Goal: Transaction & Acquisition: Download file/media

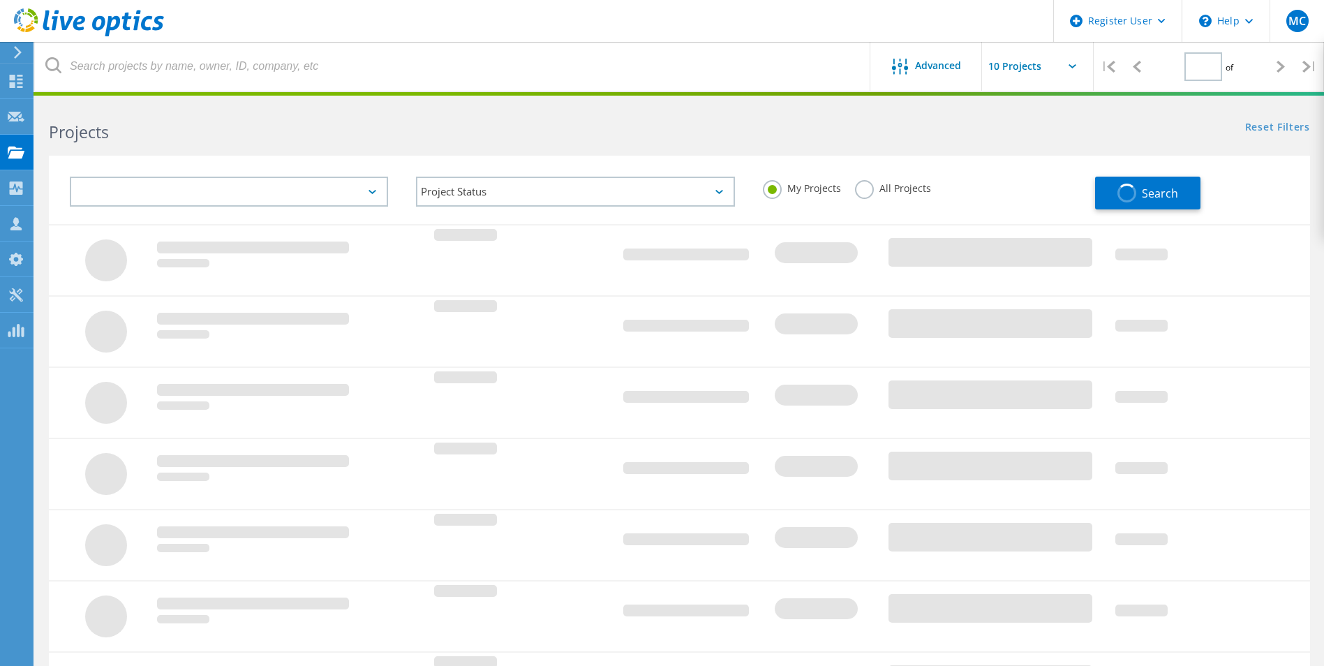
type input "2"
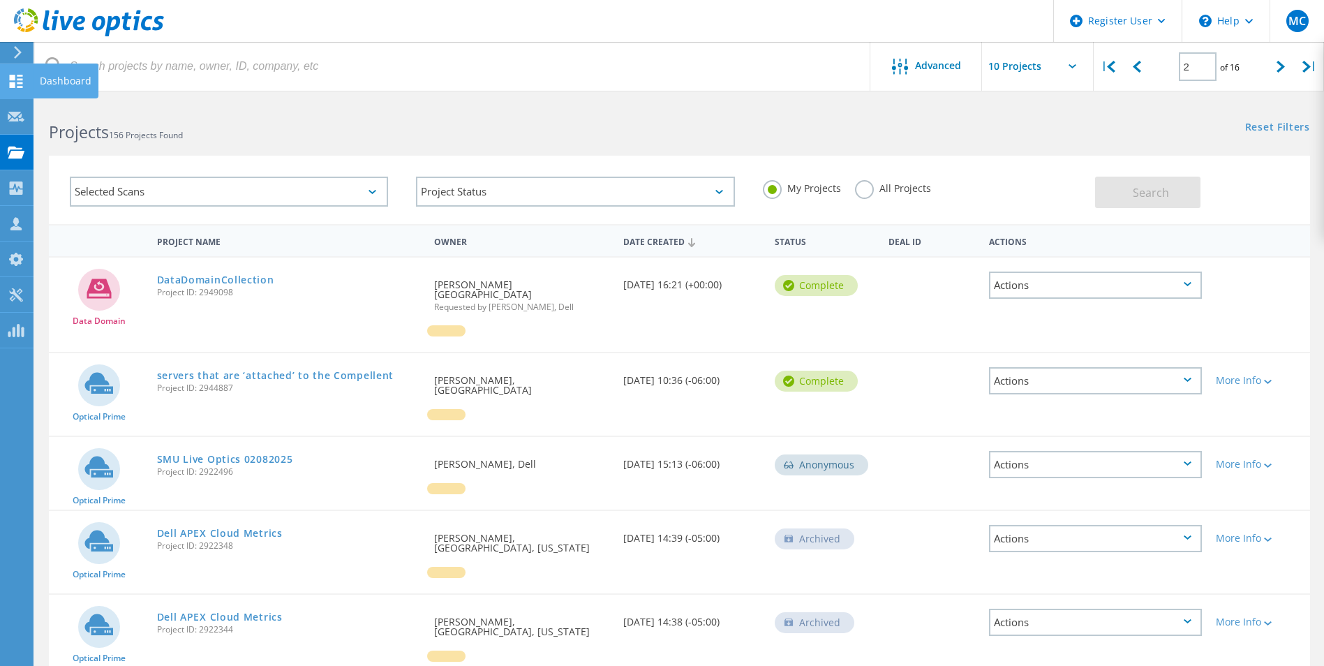
click at [16, 79] on icon at bounding box center [16, 81] width 17 height 13
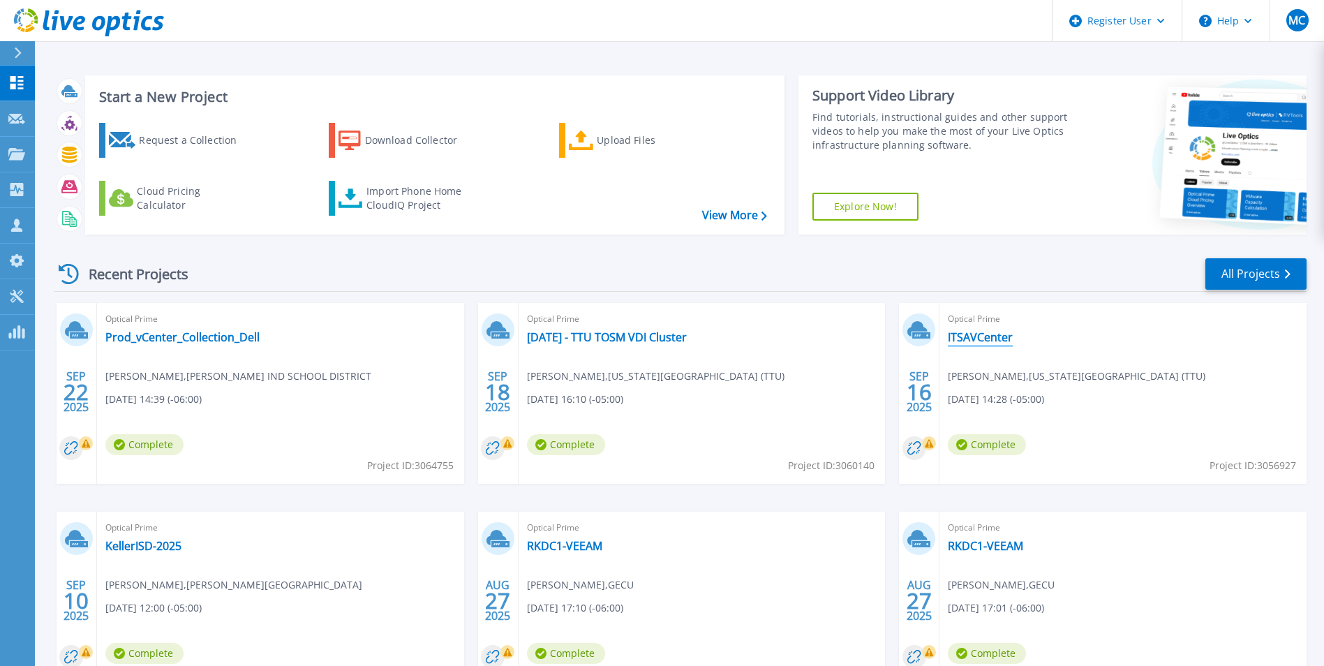
click at [972, 340] on link "ITSAVCenter" at bounding box center [980, 337] width 65 height 14
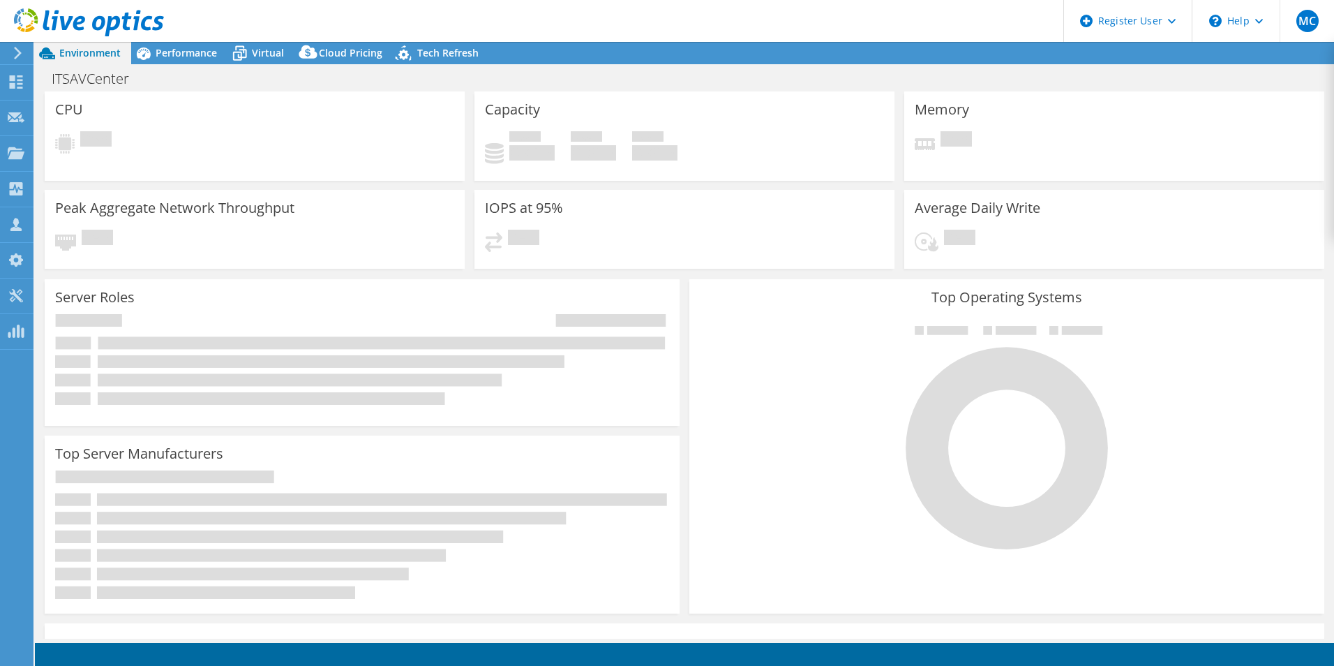
select select "USD"
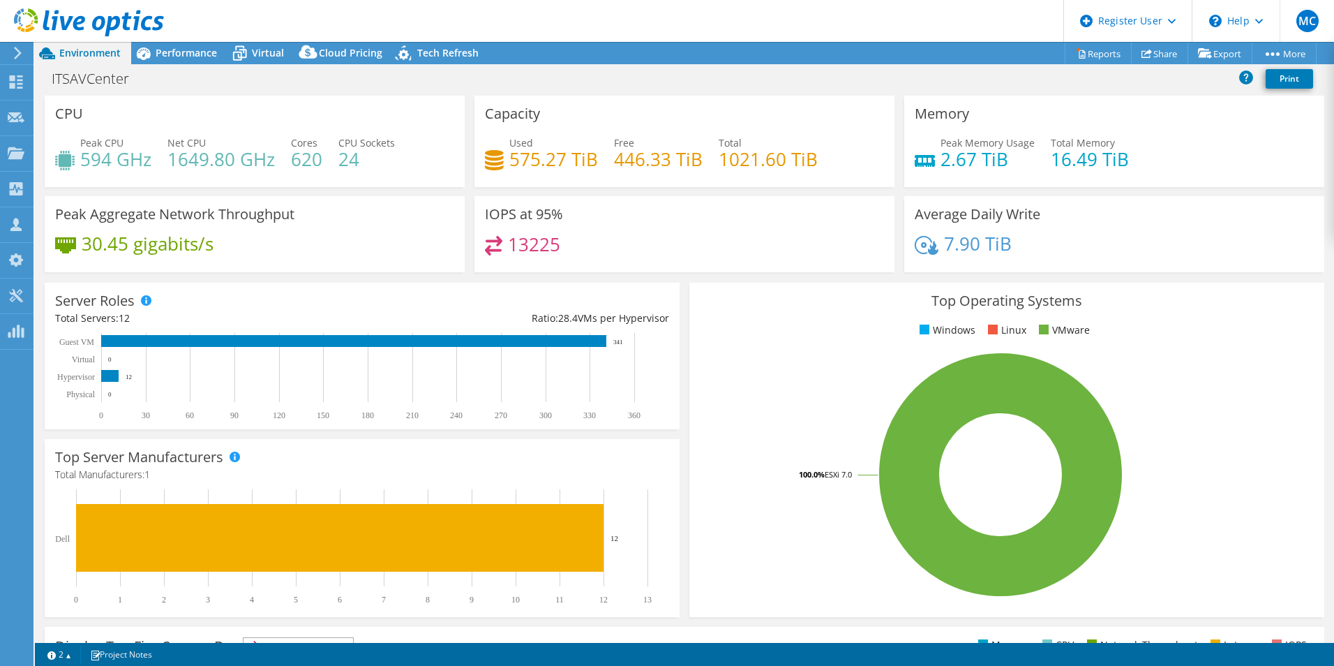
click at [180, 34] on header "MC Dell User Matt Collins Matt.Collins@dell.com Dell My Profile Log Out \n Help…" at bounding box center [667, 21] width 1334 height 42
click at [173, 54] on span "Performance" at bounding box center [186, 52] width 61 height 13
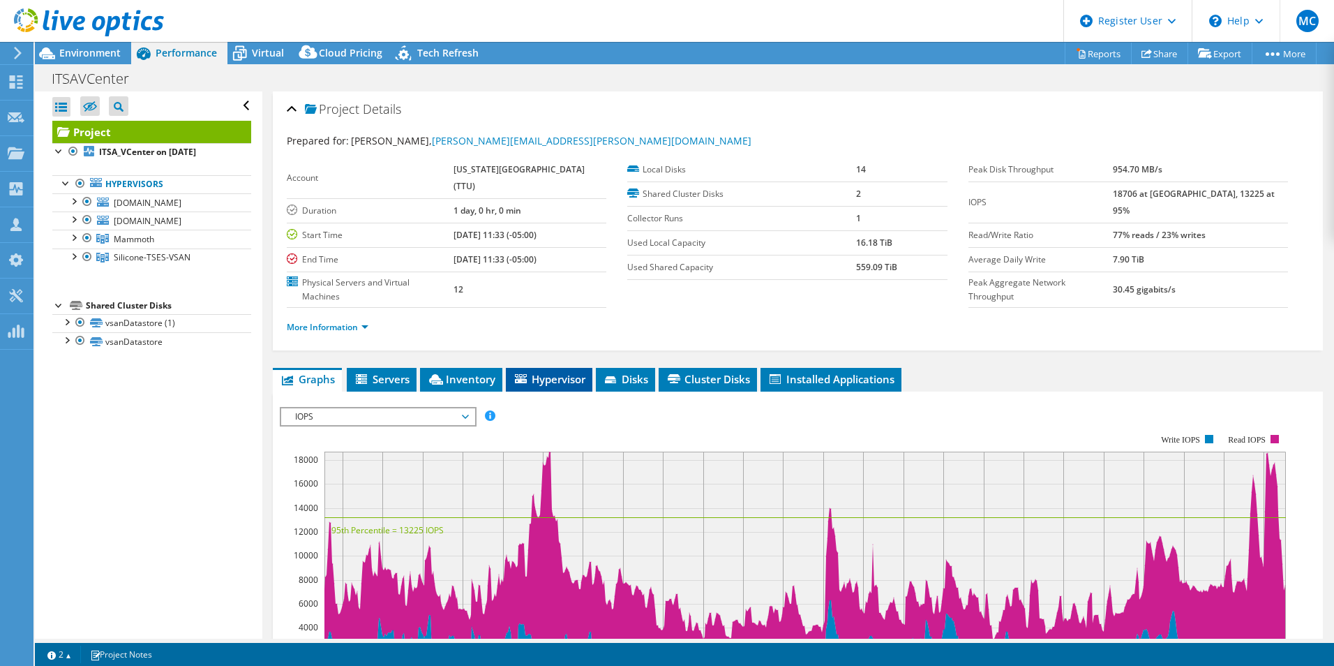
click at [544, 372] on span "Hypervisor" at bounding box center [549, 379] width 73 height 14
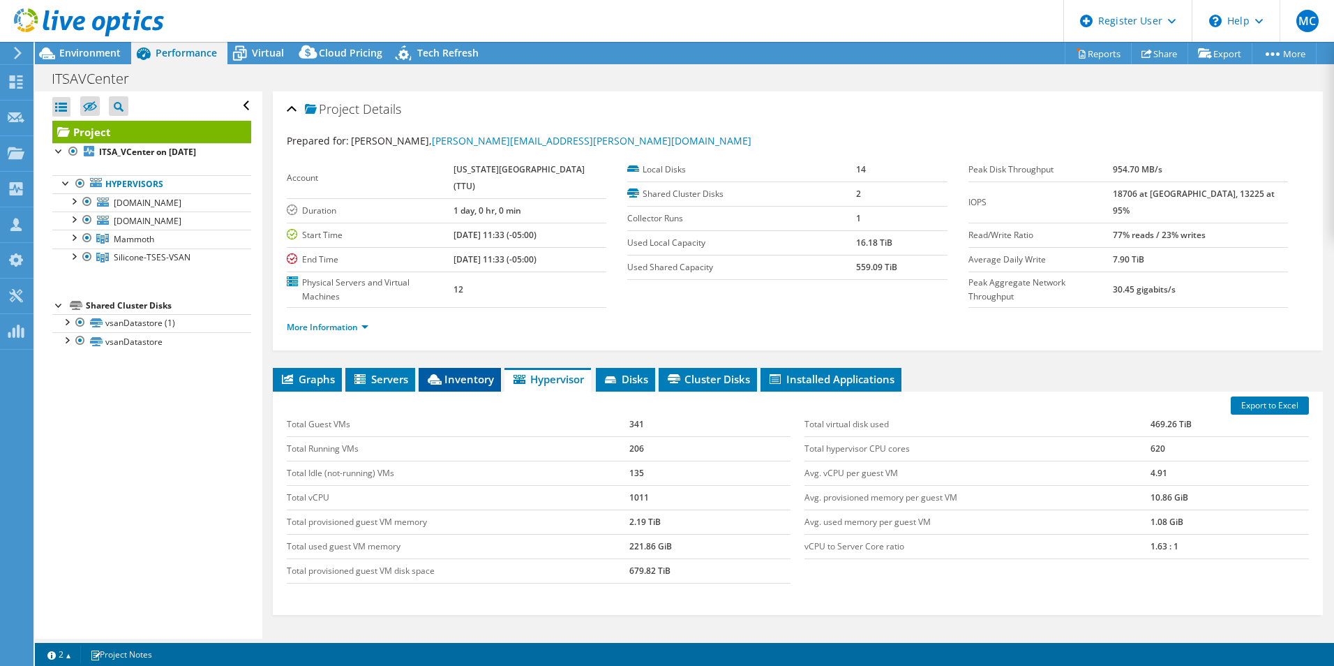
click at [448, 372] on span "Inventory" at bounding box center [460, 379] width 68 height 14
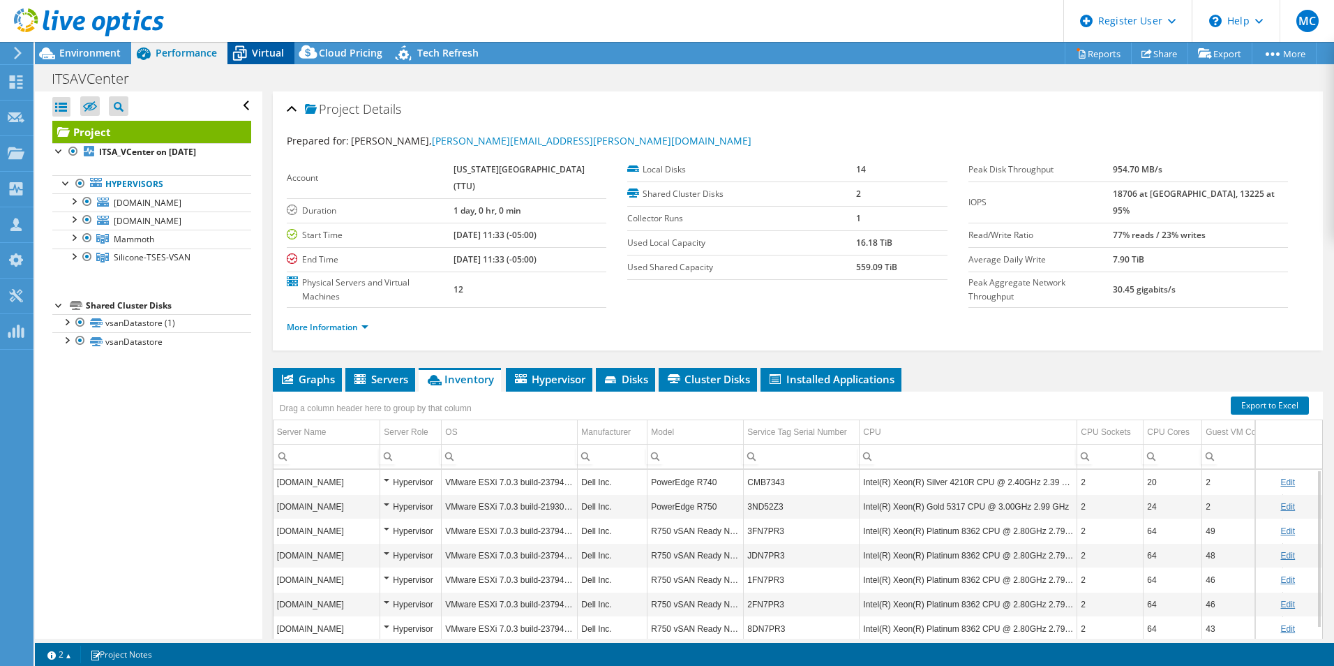
click at [251, 48] on icon at bounding box center [239, 53] width 24 height 24
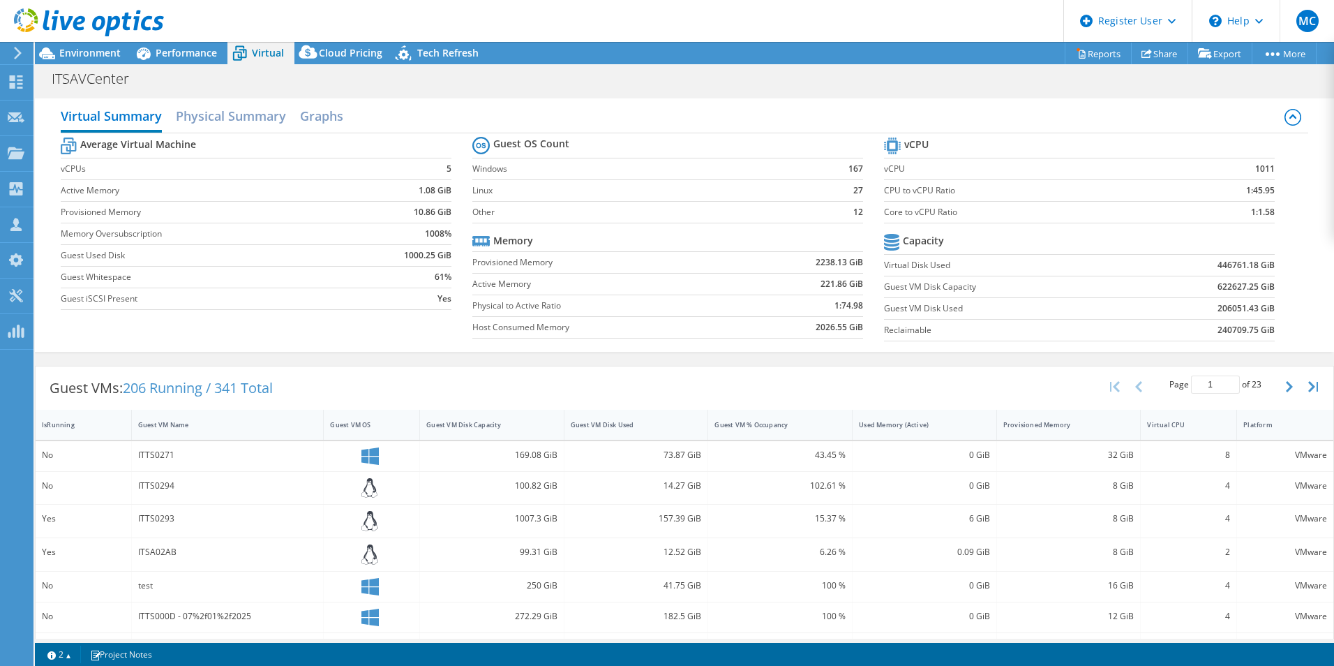
click at [87, 43] on div at bounding box center [82, 23] width 164 height 47
click at [87, 54] on span "Environment" at bounding box center [89, 52] width 61 height 13
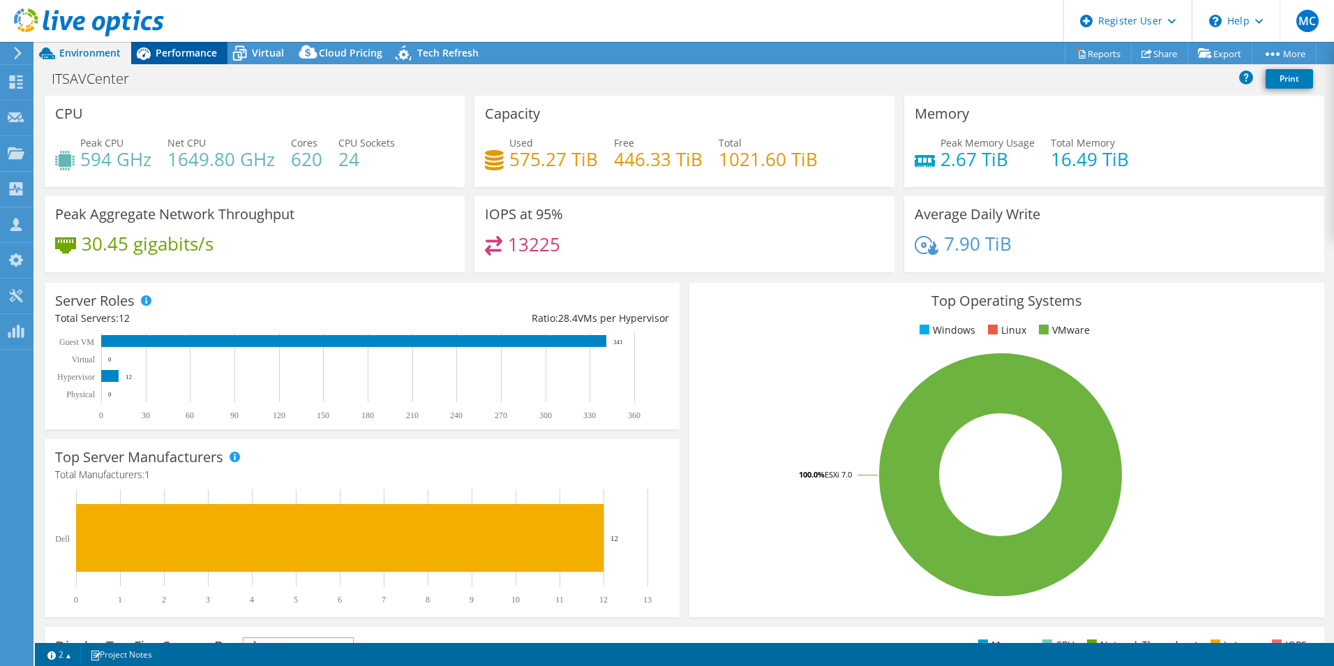
click at [196, 59] on span "Performance" at bounding box center [186, 52] width 61 height 13
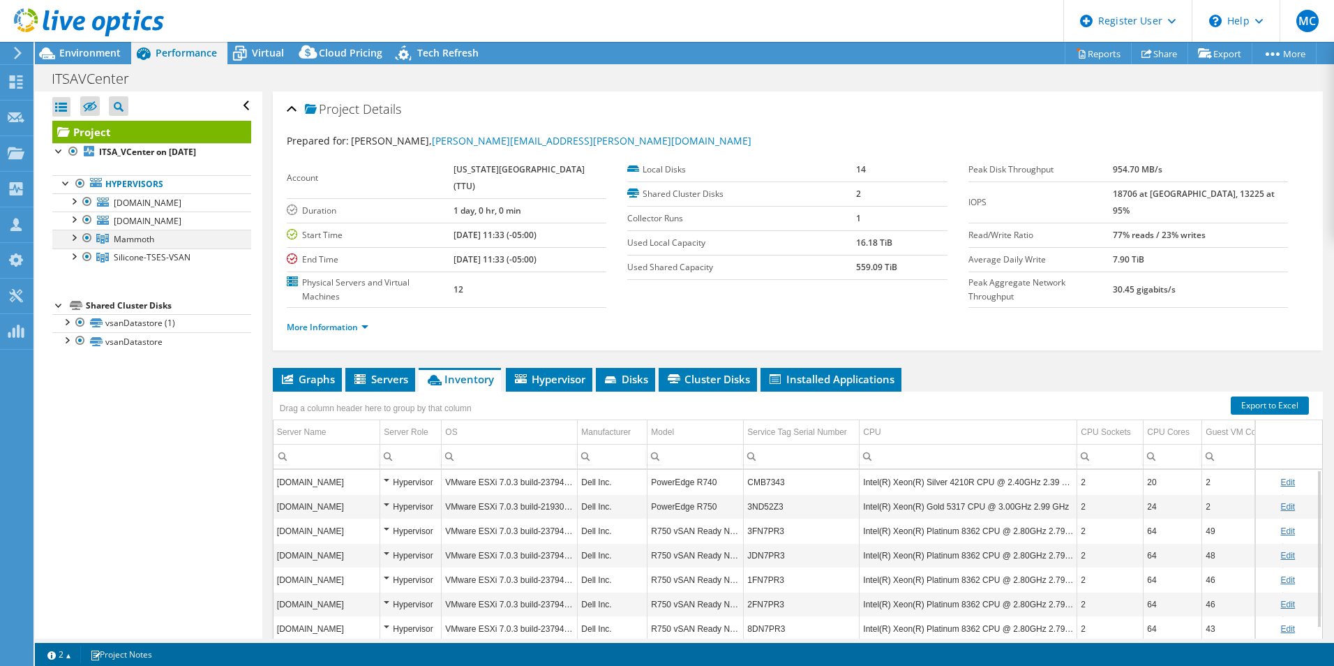
click at [72, 239] on div at bounding box center [73, 237] width 14 height 14
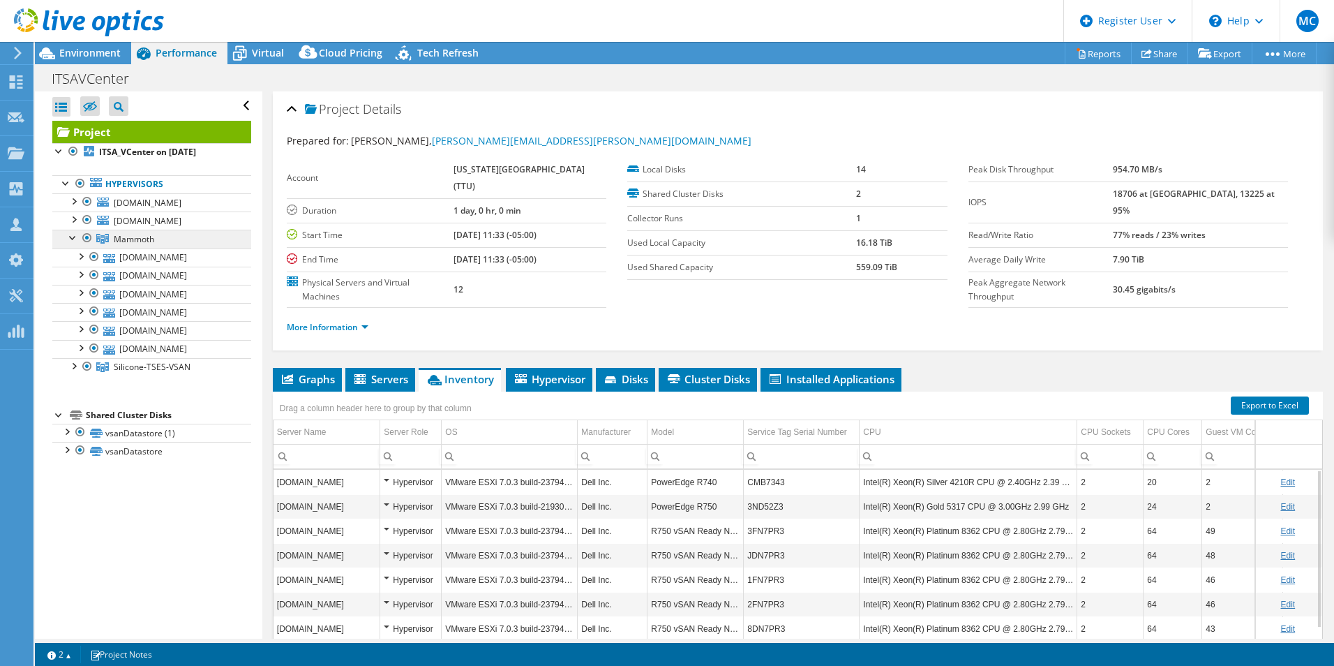
click at [144, 239] on span "Mammoth" at bounding box center [134, 239] width 40 height 12
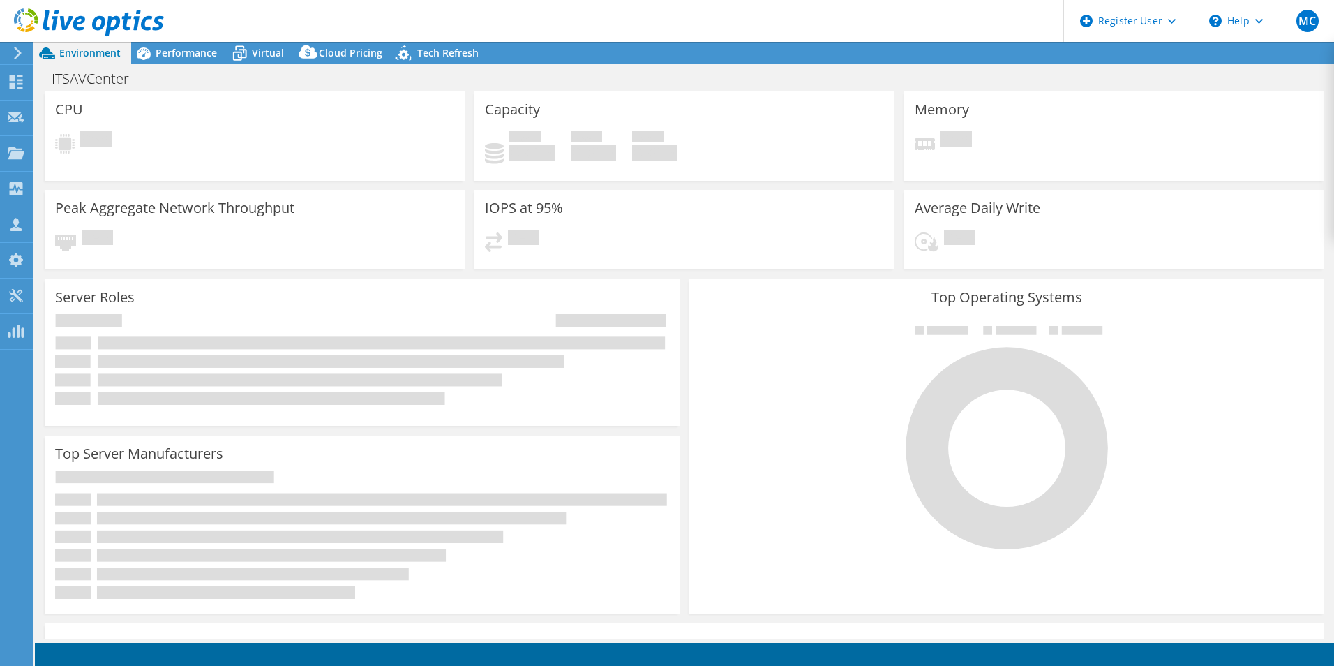
select select "USD"
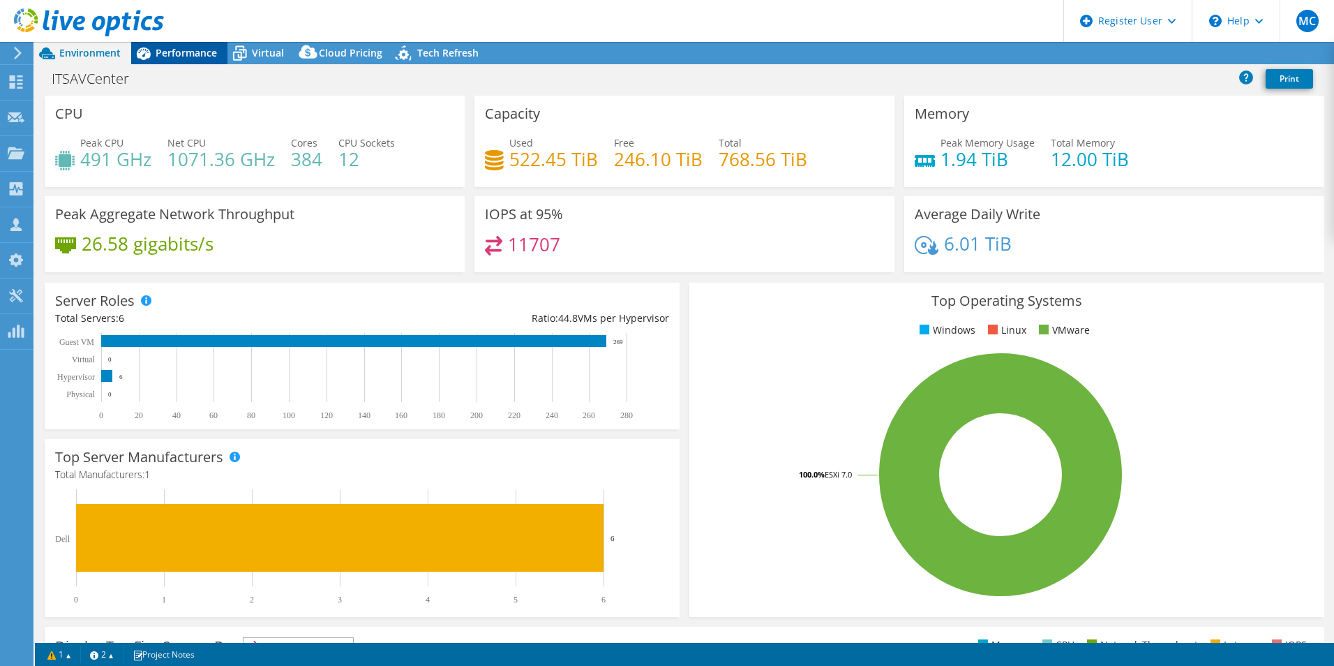
click at [160, 54] on span "Performance" at bounding box center [186, 52] width 61 height 13
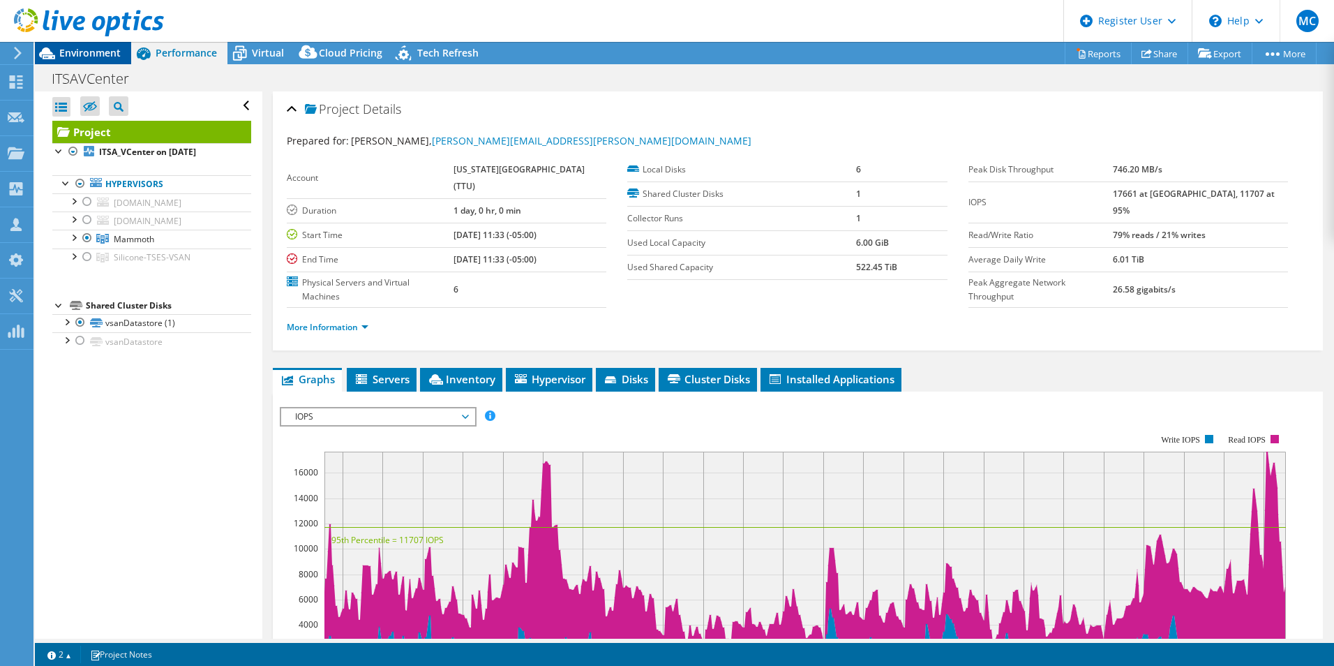
click at [103, 54] on span "Environment" at bounding box center [89, 52] width 61 height 13
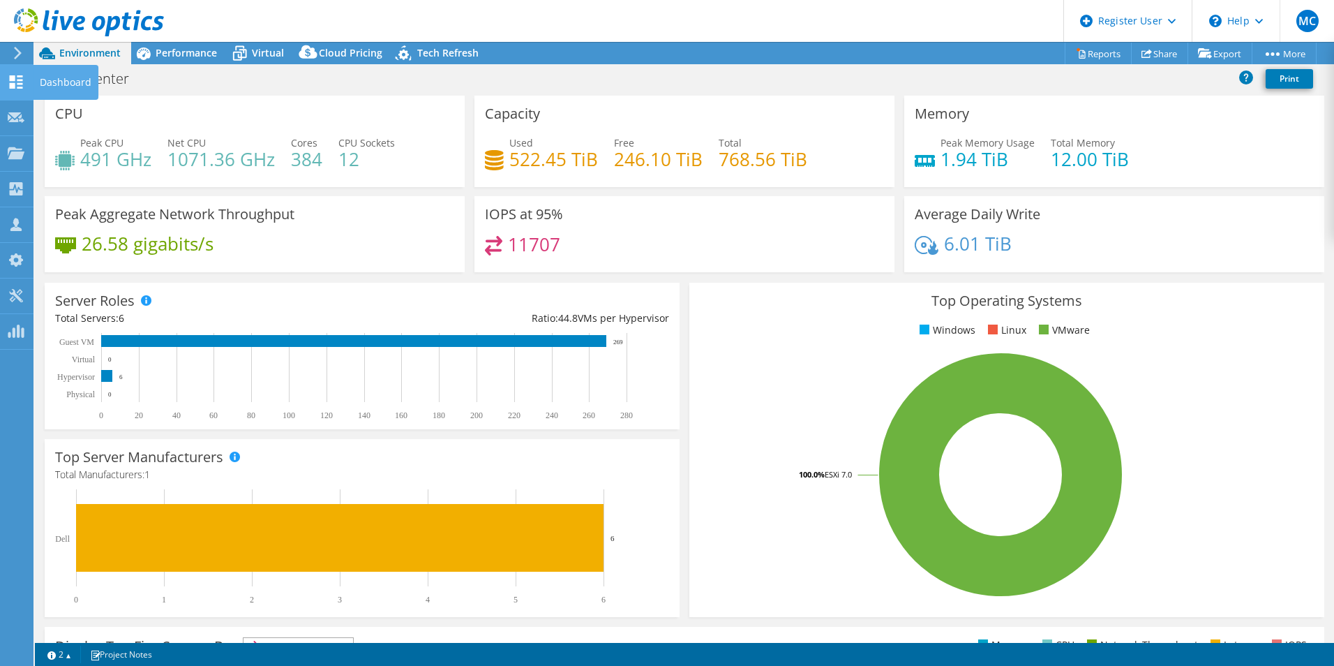
click at [21, 85] on icon at bounding box center [16, 81] width 17 height 13
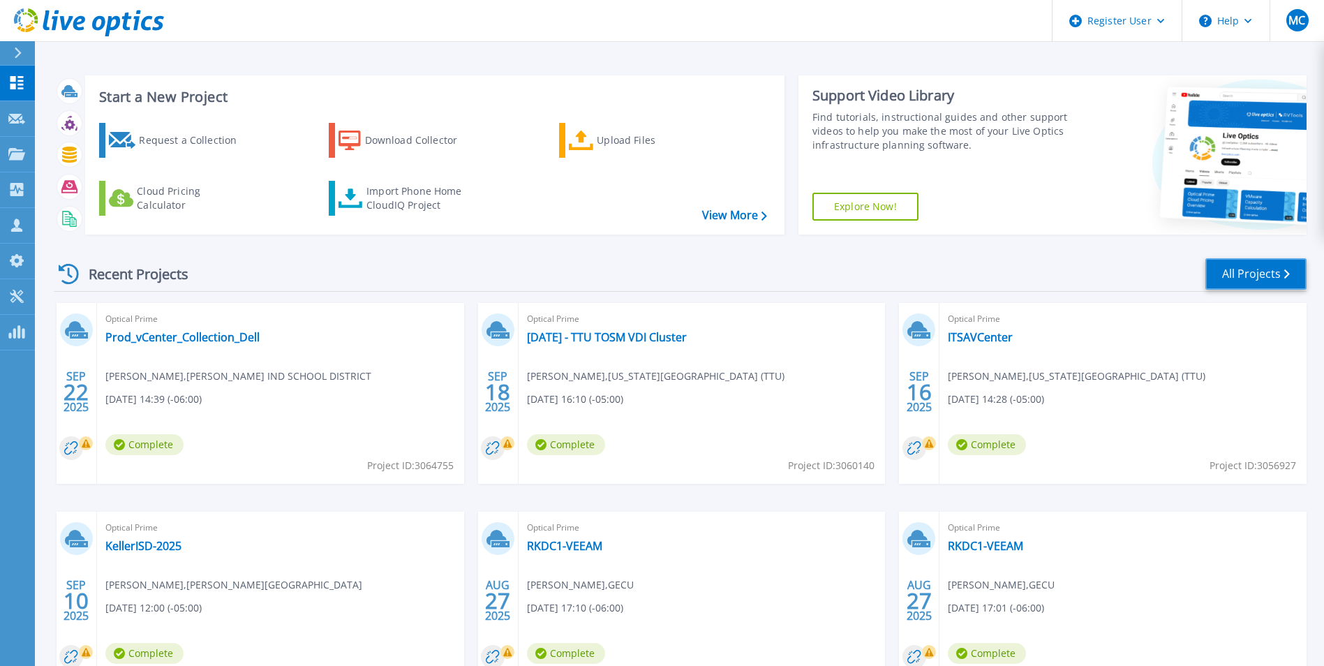
click at [1241, 280] on link "All Projects" at bounding box center [1255, 273] width 101 height 31
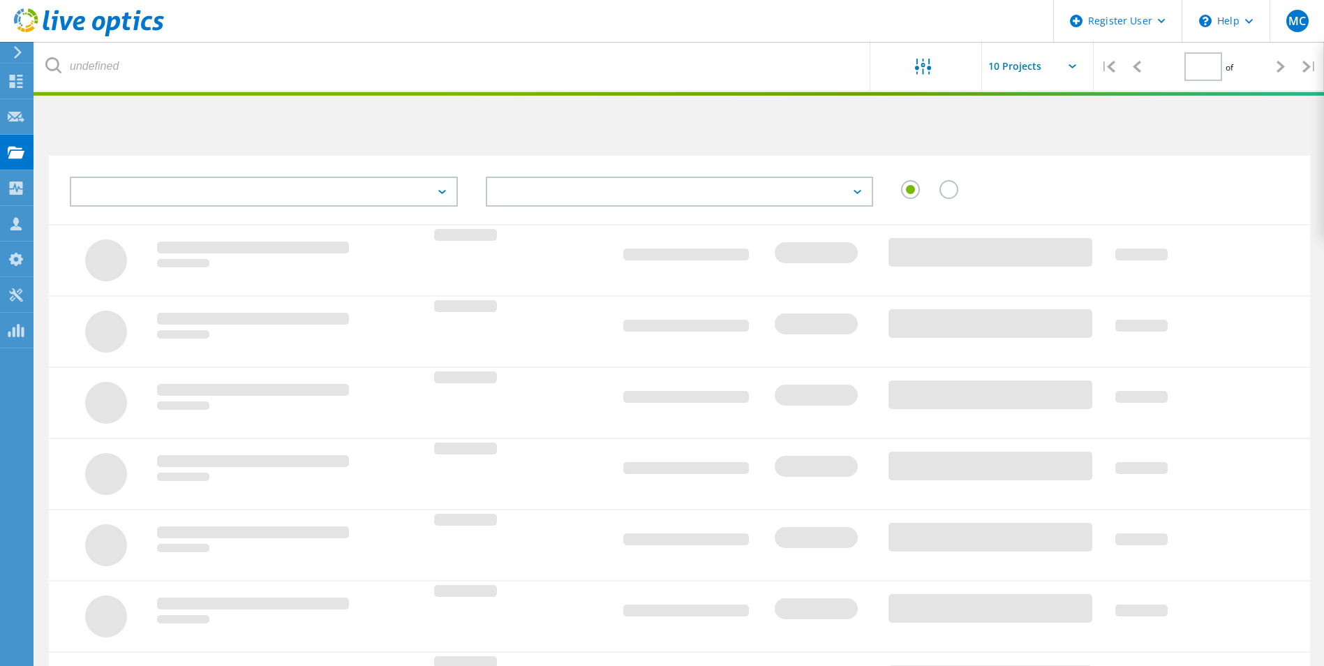
type input "2"
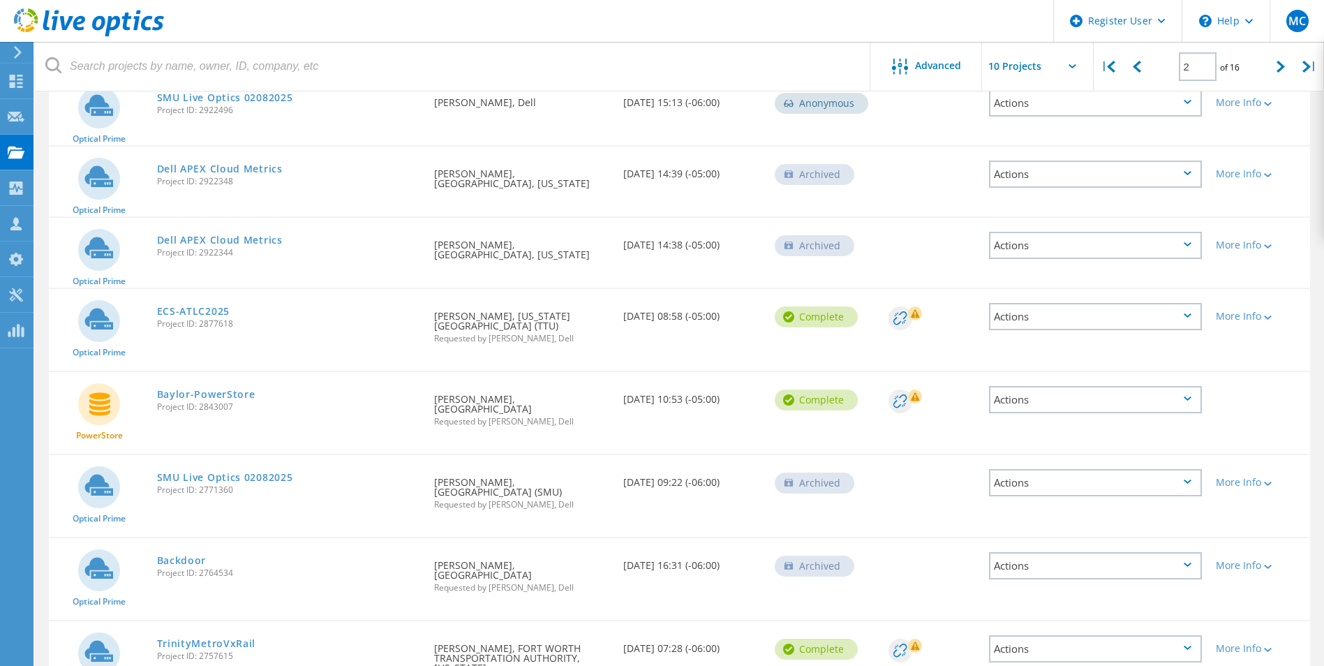
scroll to position [410, 0]
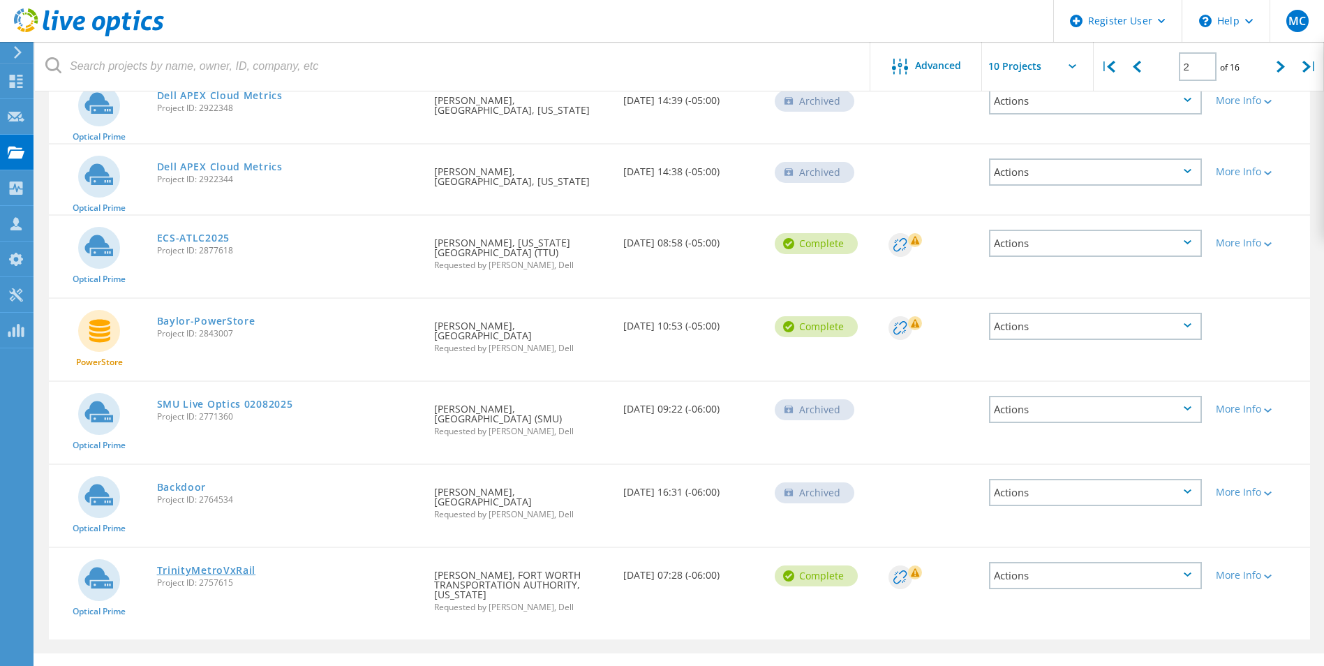
click at [220, 565] on link "TrinityMetroVxRail" at bounding box center [206, 570] width 99 height 10
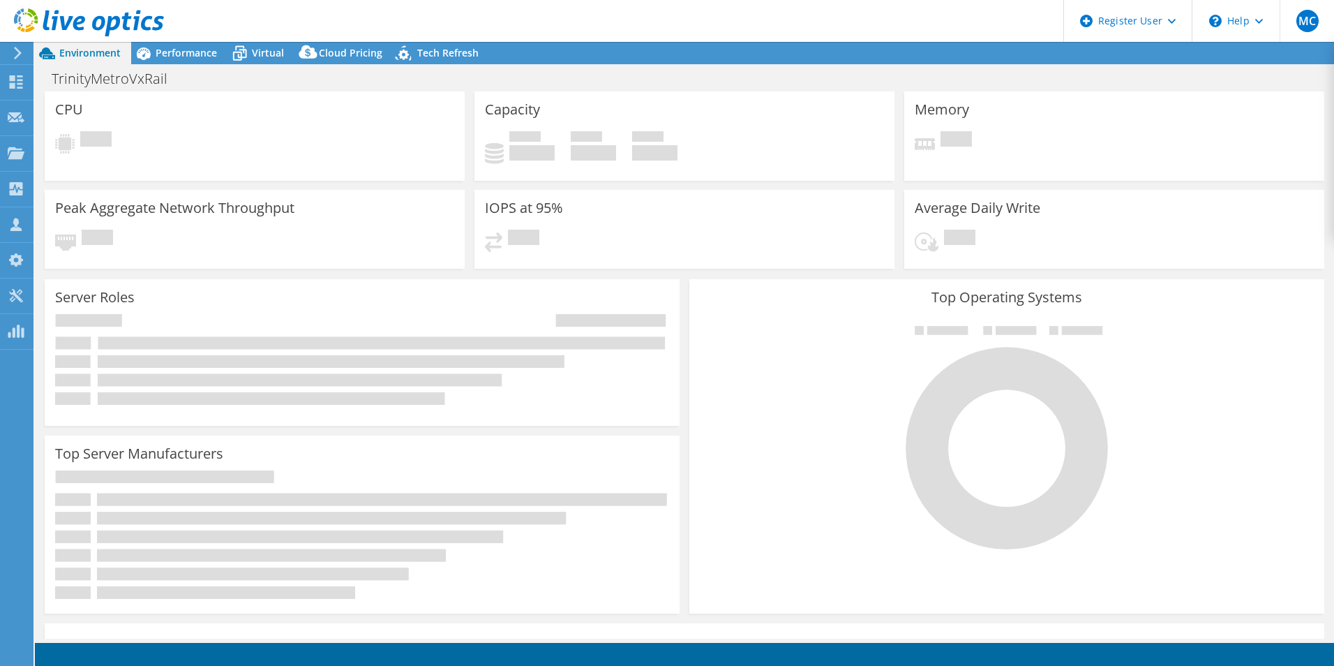
select select "USD"
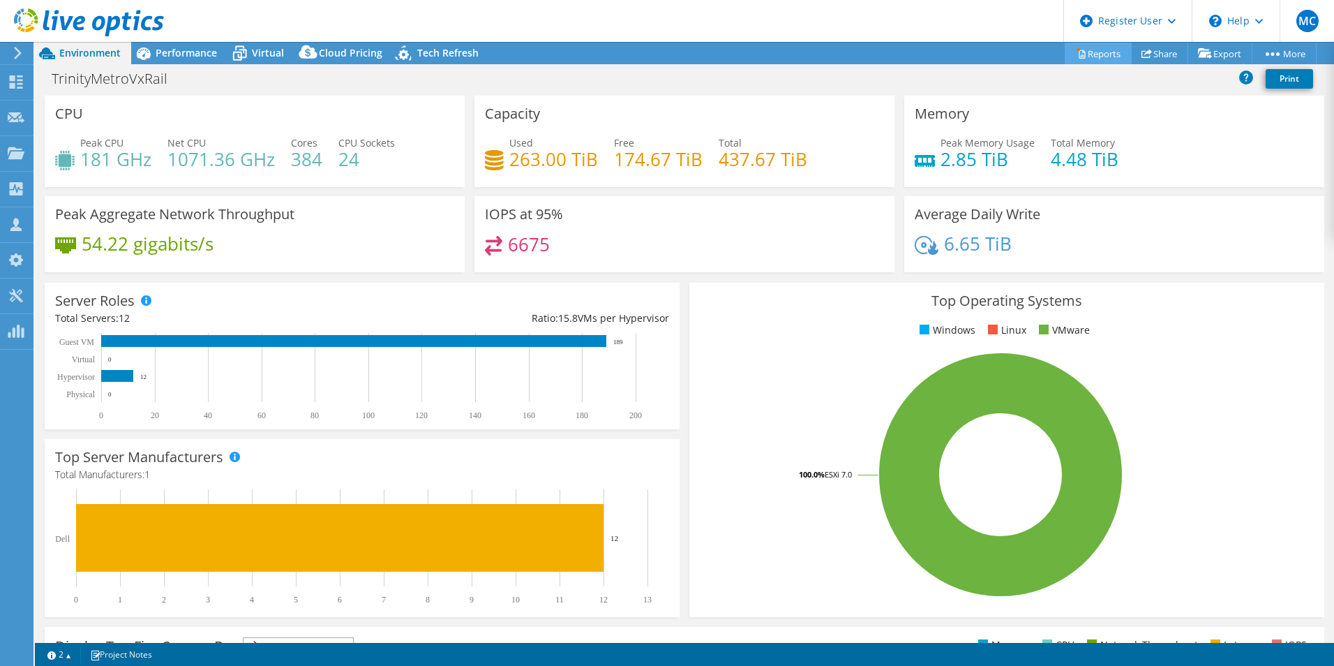
click at [1098, 54] on link "Reports" at bounding box center [1098, 54] width 67 height 22
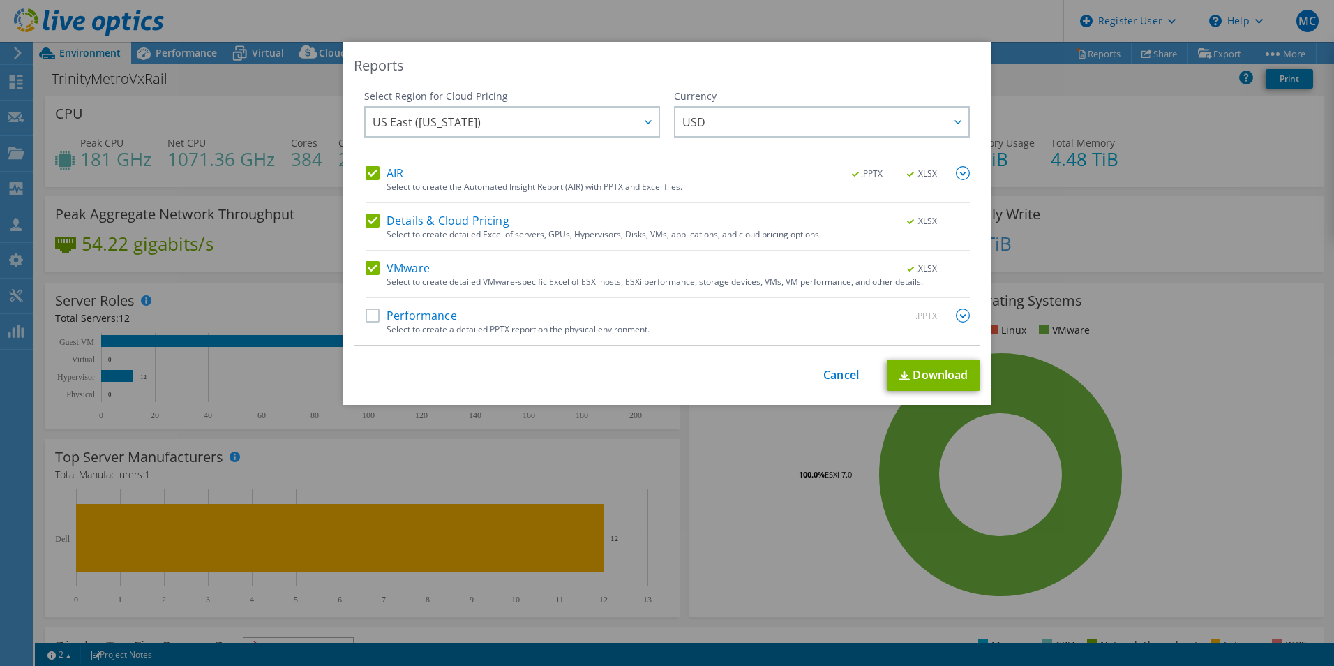
click at [366, 177] on label "AIR" at bounding box center [385, 173] width 38 height 14
click at [0, 0] on input "AIR" at bounding box center [0, 0] width 0 height 0
click at [368, 214] on label "Details & Cloud Pricing" at bounding box center [438, 221] width 144 height 14
click at [0, 0] on input "Details & Cloud Pricing" at bounding box center [0, 0] width 0 height 0
click at [952, 381] on link "Download" at bounding box center [933, 374] width 93 height 31
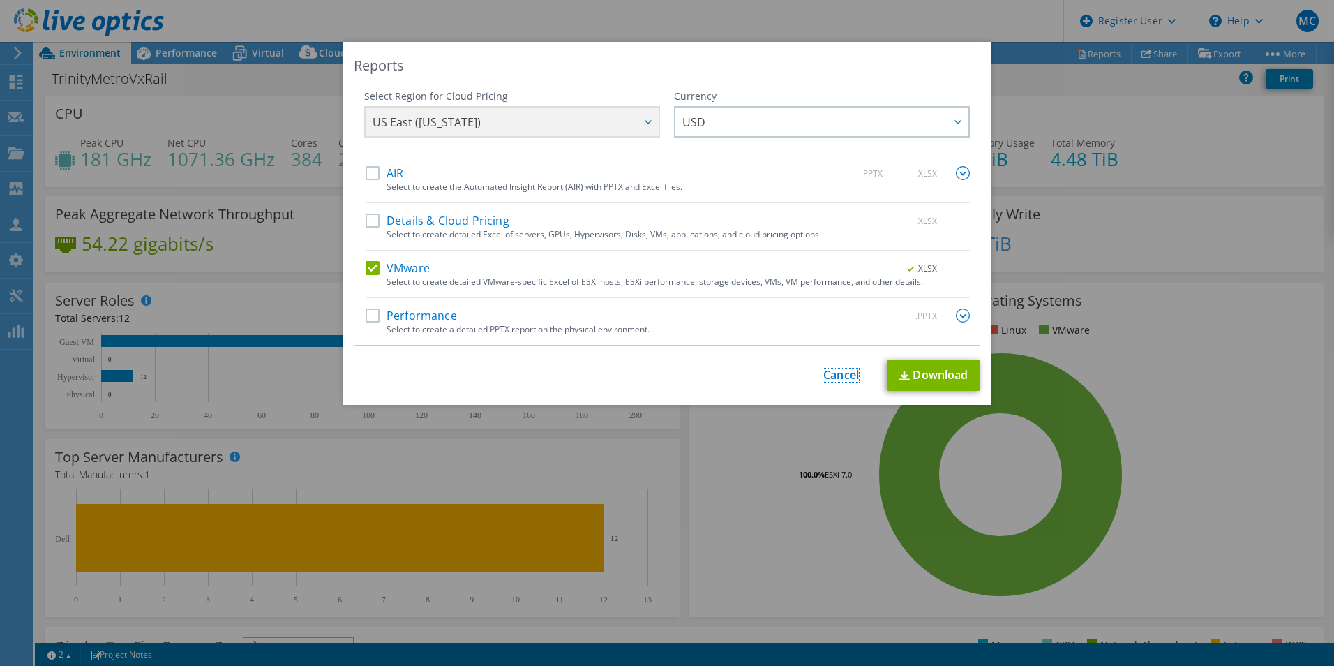
click at [824, 377] on link "Cancel" at bounding box center [841, 374] width 36 height 13
